Goal: Task Accomplishment & Management: Use online tool/utility

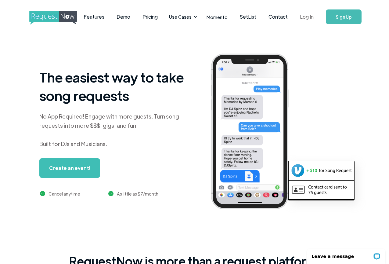
click at [312, 14] on link "Log In" at bounding box center [307, 16] width 26 height 21
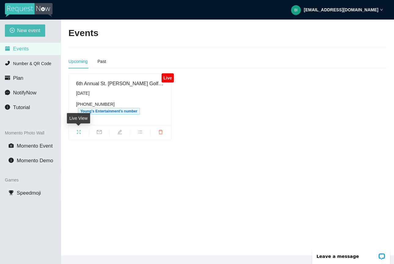
click at [77, 130] on icon "fullscreen" at bounding box center [79, 132] width 4 height 4
